Goal: Transaction & Acquisition: Obtain resource

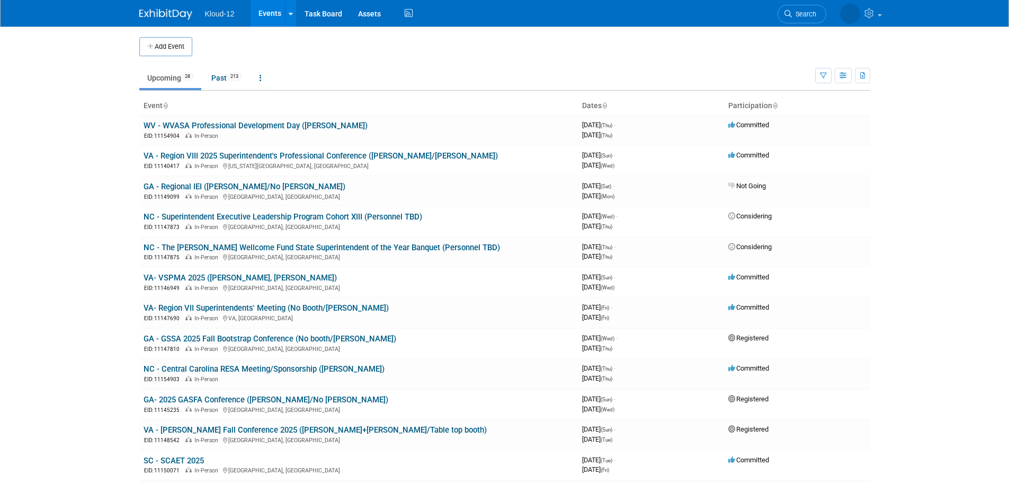
click at [313, 157] on link "VA - Region VIII 2025 Superintendent's Professional Conference ([PERSON_NAME]/[…" at bounding box center [321, 156] width 354 height 10
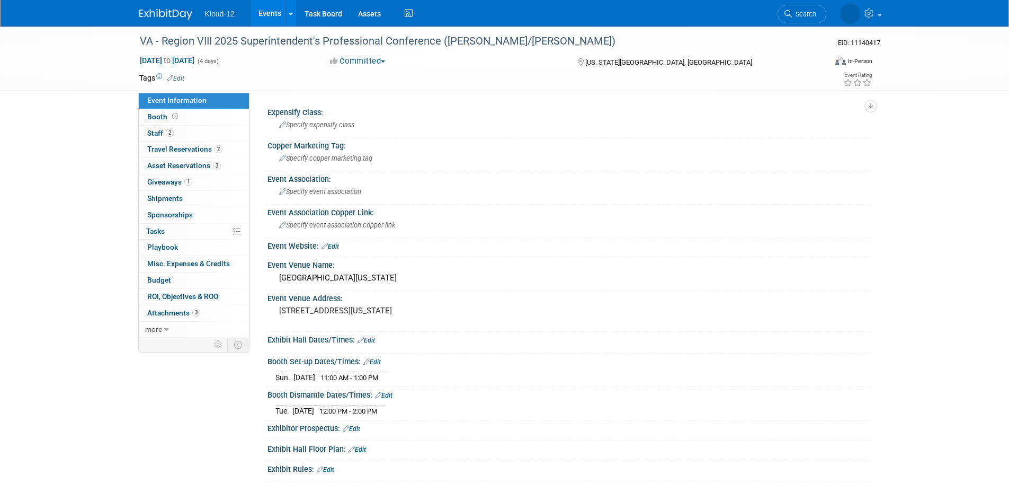
click at [181, 145] on span "Travel Reservations 2" at bounding box center [184, 149] width 75 height 8
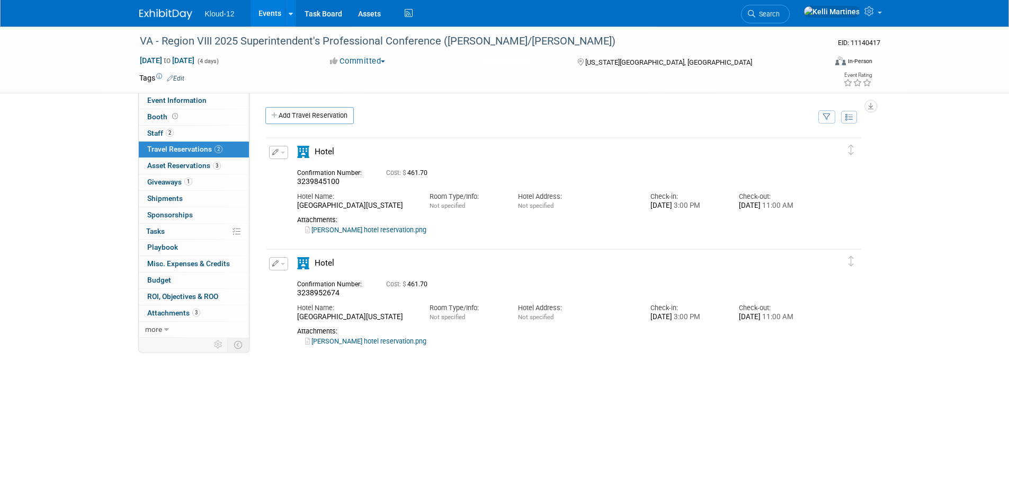
click at [377, 345] on link "[PERSON_NAME] hotel reservation.png" at bounding box center [365, 341] width 121 height 8
click at [345, 234] on link "[PERSON_NAME] hotel reservation.png" at bounding box center [365, 230] width 121 height 8
